Goal: Information Seeking & Learning: Learn about a topic

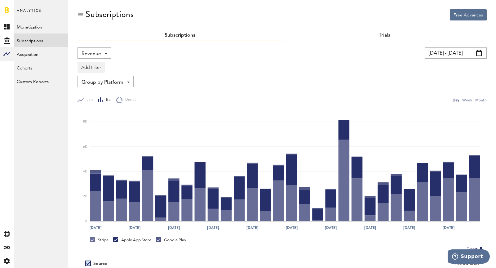
click at [93, 54] on span "Revenue" at bounding box center [92, 54] width 20 height 11
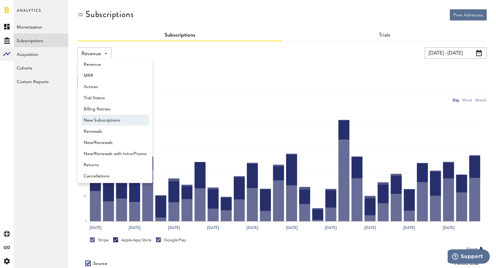
click at [99, 120] on span "New Subscriptions" at bounding box center [115, 120] width 63 height 11
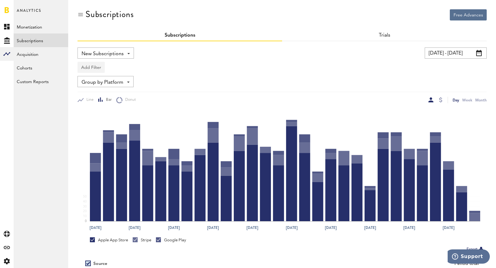
click at [84, 69] on button "Add Filter" at bounding box center [91, 67] width 27 height 11
click at [94, 79] on li "Platforms" at bounding box center [106, 83] width 50 height 11
click at [89, 63] on div "Platforms" at bounding box center [100, 68] width 27 height 11
drag, startPoint x: 100, startPoint y: 80, endPoint x: 93, endPoint y: 73, distance: 9.2
click at [89, 69] on div "Platforms" at bounding box center [100, 68] width 27 height 11
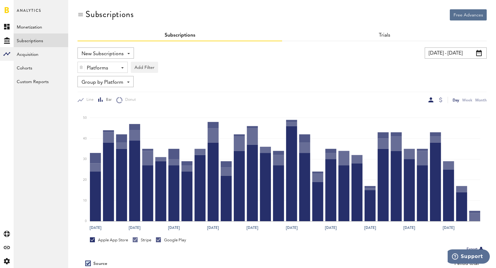
click at [89, 69] on div "Platforms" at bounding box center [100, 68] width 27 height 11
click at [81, 68] on img at bounding box center [81, 67] width 4 height 4
click at [91, 67] on button "Add Filter" at bounding box center [91, 67] width 27 height 11
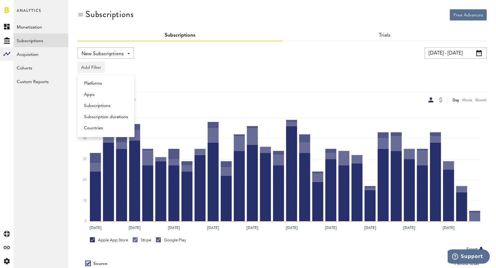
click at [105, 106] on li "Subscriptions" at bounding box center [106, 105] width 50 height 11
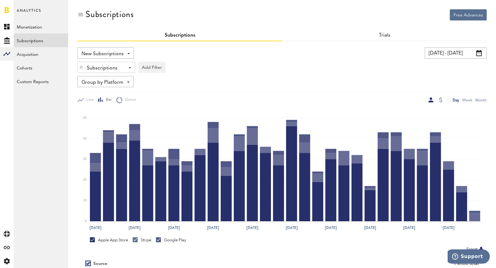
click at [101, 67] on div "Subscriptions" at bounding box center [104, 68] width 34 height 11
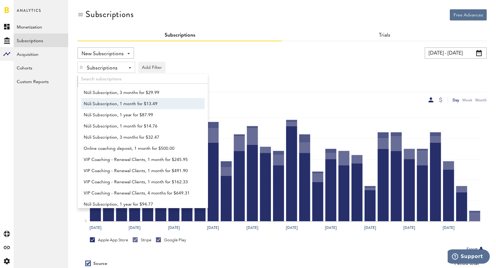
click at [120, 98] on link "Nüli Subscription, 1 month for $13.49" at bounding box center [140, 103] width 118 height 11
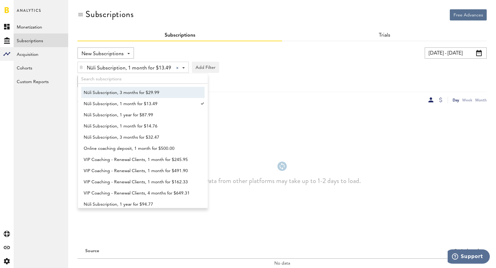
click at [116, 94] on span "Nüli Subscription, 3 months for $29.99" at bounding box center [140, 92] width 113 height 11
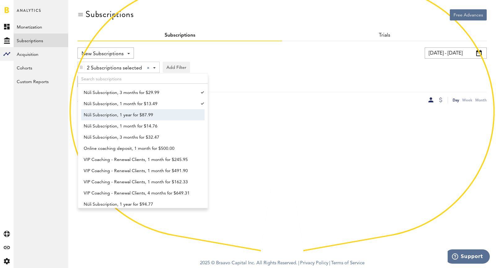
click at [127, 116] on span "Nüli Subscription, 1 year for $87.99" at bounding box center [140, 115] width 113 height 11
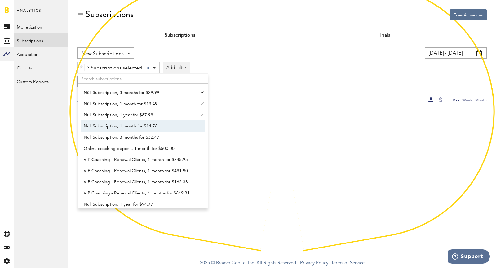
click at [132, 129] on span "Nüli Subscription, 1 month for $14.76" at bounding box center [140, 126] width 113 height 11
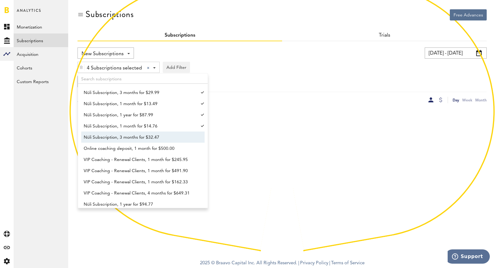
click at [140, 140] on span "Nüli Subscription, 3 months for $32.47" at bounding box center [140, 137] width 113 height 11
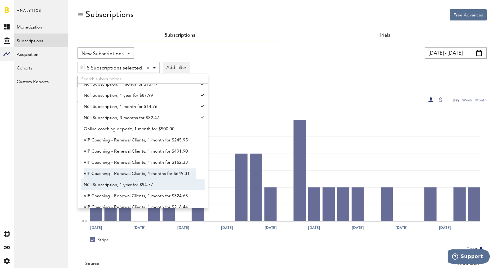
scroll to position [26, 0]
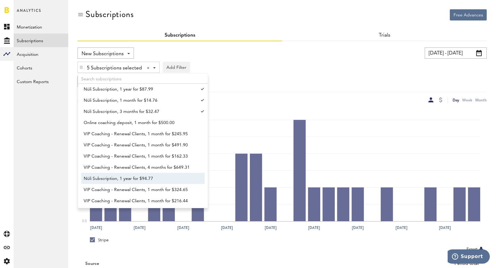
click at [136, 180] on span "Nüli Subscription, 1 year for $94.77" at bounding box center [140, 178] width 113 height 11
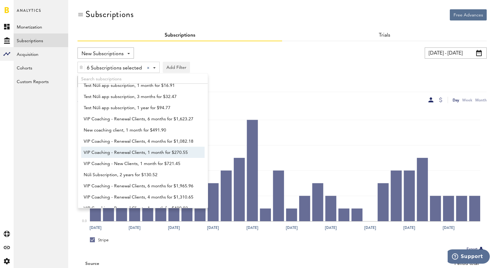
scroll to position [209, 0]
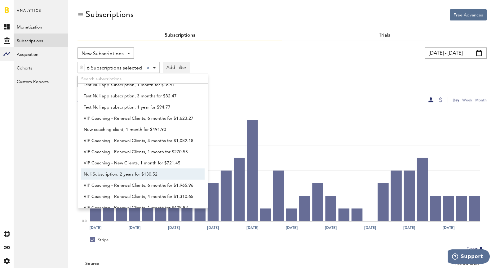
click at [131, 173] on span "Nüli Subscription, 2 years for $130.52" at bounding box center [140, 174] width 113 height 11
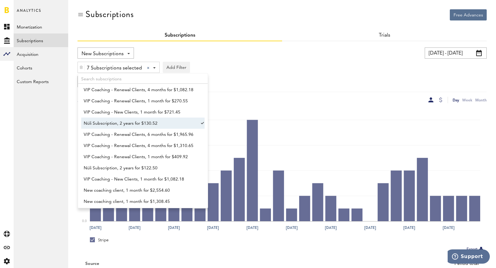
scroll to position [261, 0]
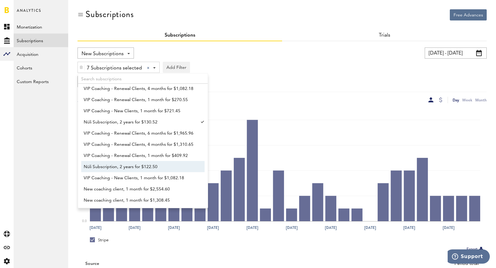
click at [126, 166] on span "Nüli Subscription, 2 years for $122.50" at bounding box center [140, 167] width 113 height 11
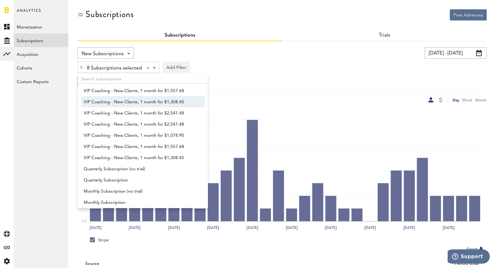
scroll to position [449, 0]
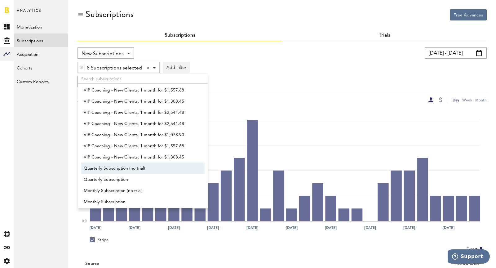
click at [126, 166] on span "Quarterly Subscription (no trial)" at bounding box center [140, 168] width 113 height 11
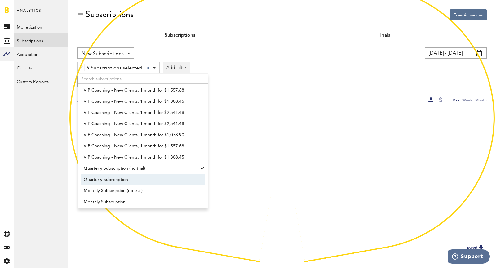
click at [132, 177] on span "Quarterly Subscription" at bounding box center [140, 179] width 113 height 11
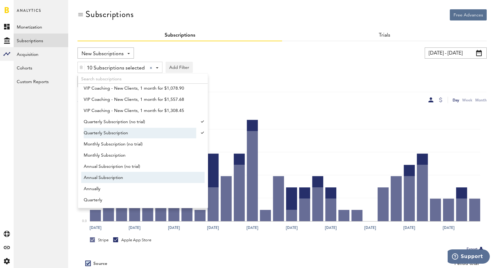
scroll to position [497, 0]
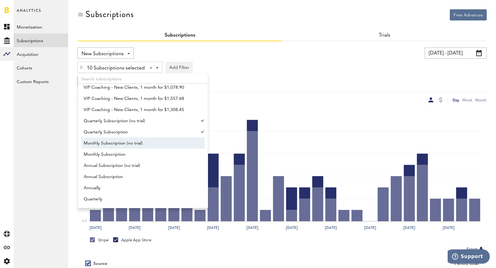
click at [117, 143] on span "Monthly Subscription (no trial)" at bounding box center [140, 143] width 113 height 11
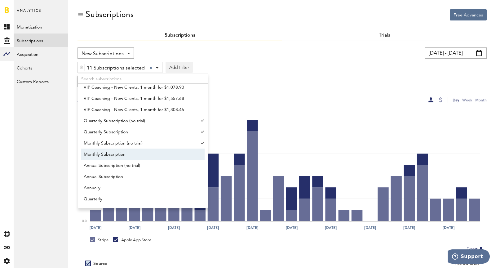
click at [123, 150] on span "Monthly Subscription" at bounding box center [140, 154] width 113 height 11
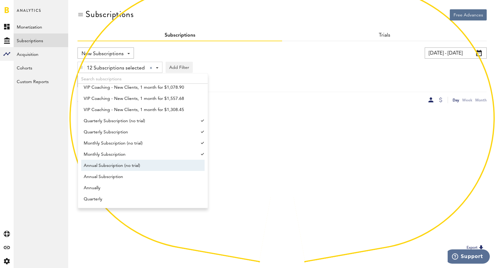
click at [132, 168] on span "Annual Subscription (no trial)" at bounding box center [140, 165] width 113 height 11
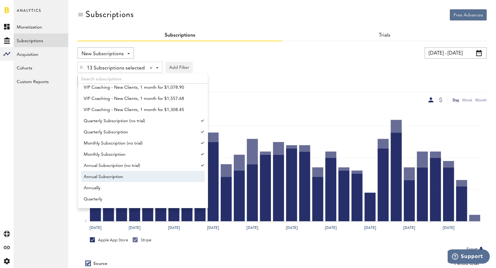
click at [138, 180] on span "Annual Subscription" at bounding box center [140, 176] width 113 height 11
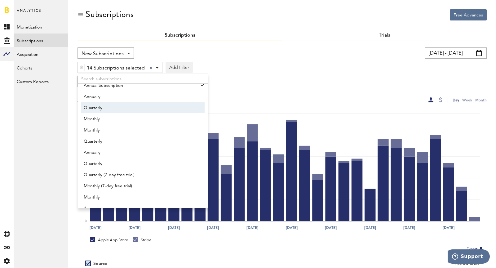
scroll to position [584, 0]
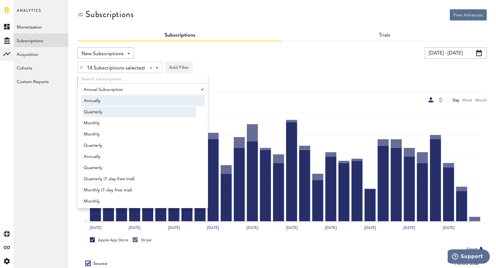
click at [114, 98] on span "Annually" at bounding box center [140, 101] width 113 height 11
click at [120, 112] on span "Quarterly" at bounding box center [140, 112] width 113 height 11
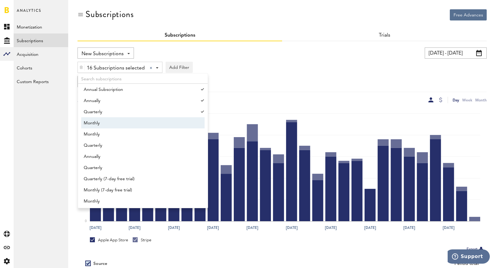
click at [126, 126] on span "Monthly" at bounding box center [140, 123] width 113 height 11
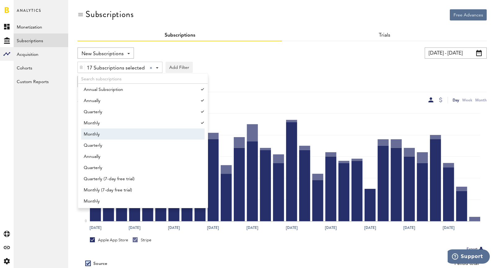
click at [130, 136] on span "Monthly" at bounding box center [140, 134] width 113 height 11
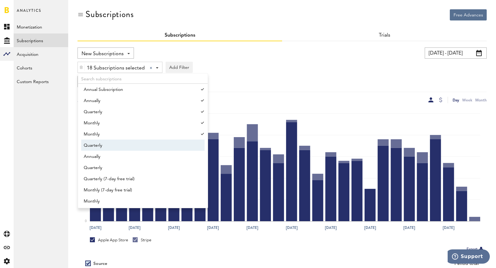
click at [137, 148] on span "Quarterly" at bounding box center [140, 145] width 113 height 11
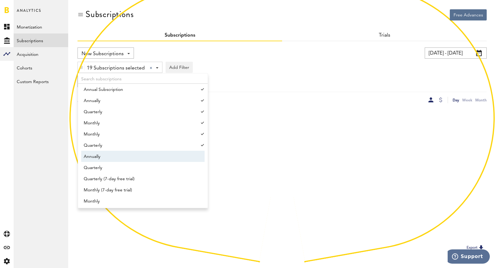
click at [141, 157] on span "Annually" at bounding box center [140, 156] width 113 height 11
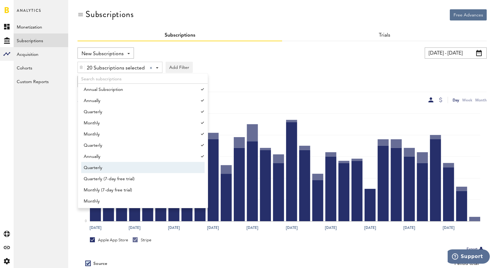
click at [147, 167] on span "Quarterly" at bounding box center [140, 168] width 113 height 11
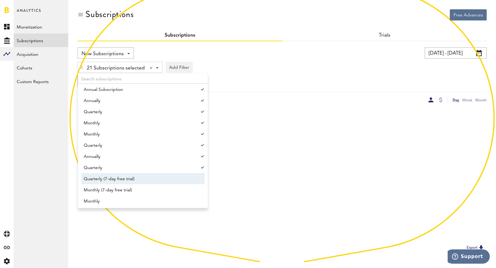
click at [158, 181] on span "Quarterly (7-day free trial)" at bounding box center [140, 179] width 113 height 11
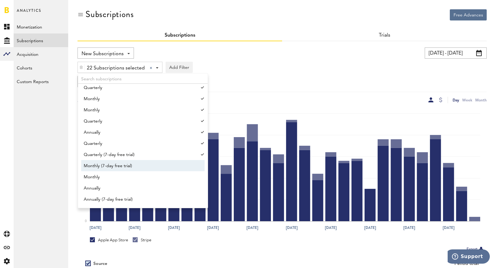
click at [139, 169] on span "Monthly (7-day free trial)" at bounding box center [140, 166] width 113 height 11
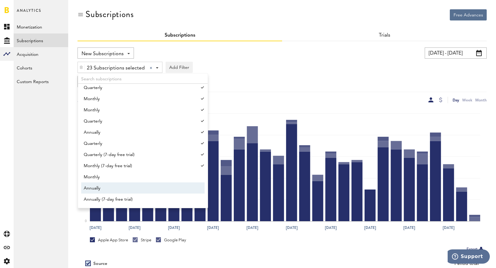
click at [138, 183] on span "Annually" at bounding box center [140, 188] width 113 height 11
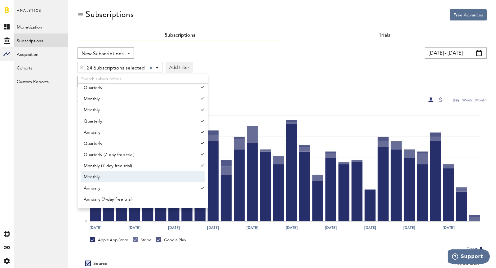
click at [119, 176] on span "Monthly" at bounding box center [140, 177] width 113 height 11
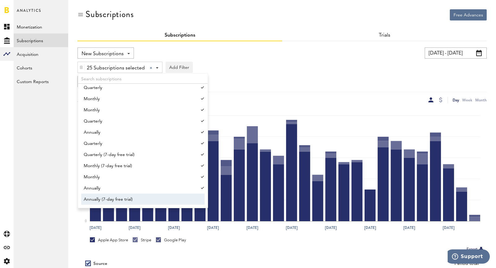
click at [135, 197] on span "Annually (7-day free trial)" at bounding box center [140, 199] width 113 height 11
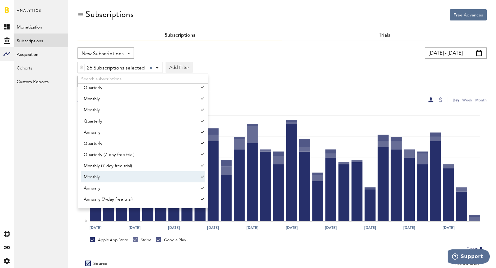
click at [453, 52] on input "[DATE] - [DATE]" at bounding box center [456, 52] width 62 height 11
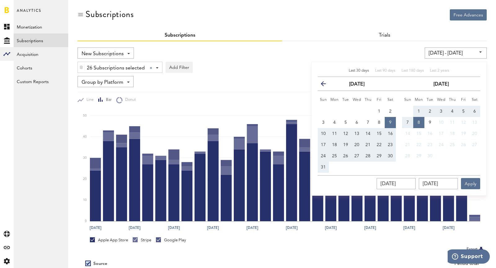
click at [325, 165] on span "31" at bounding box center [323, 167] width 5 height 4
type input "[DATE] - [DATE]"
type input "[DATE]"
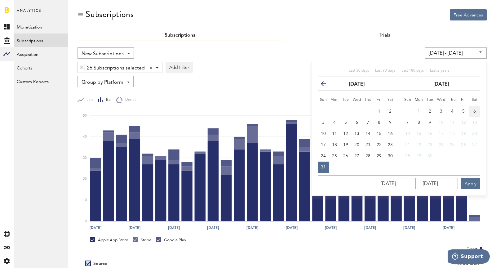
click at [470, 114] on button "6" at bounding box center [474, 111] width 11 height 11
type input "[DATE] - [DATE]"
type input "[DATE]"
click at [470, 188] on button "Apply" at bounding box center [470, 183] width 19 height 11
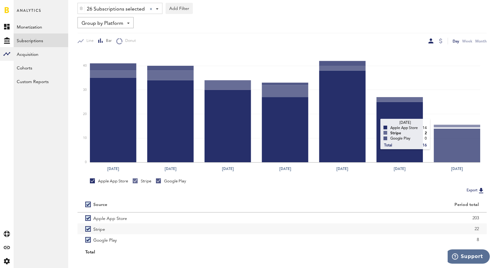
scroll to position [69, 0]
